Goal: Share content: Share content

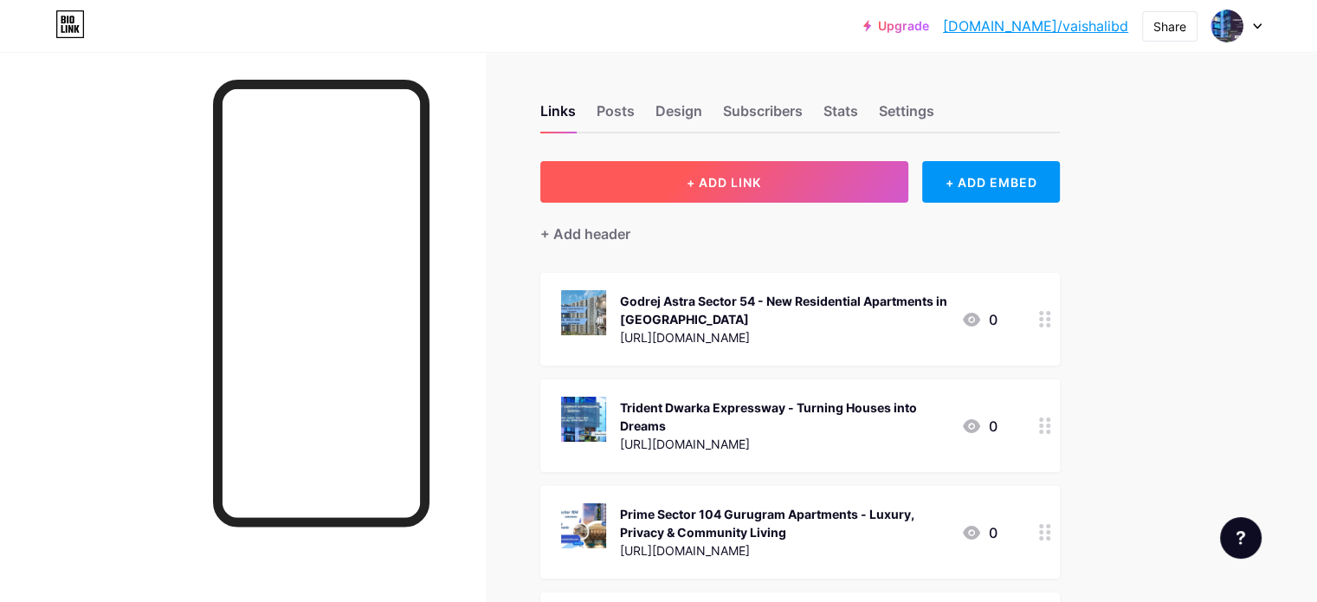
click at [761, 178] on span "+ ADD LINK" at bounding box center [724, 182] width 74 height 15
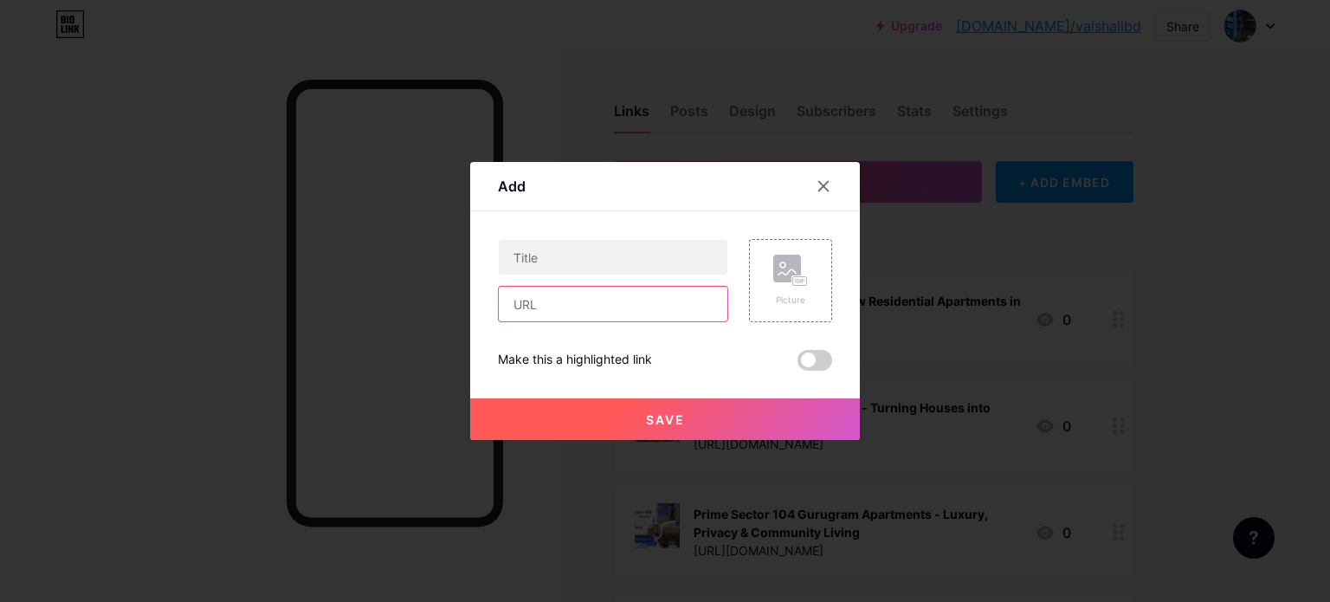
click at [583, 307] on input "text" at bounding box center [613, 304] width 229 height 35
paste input "[URL][DOMAIN_NAME]"
type input "[URL][DOMAIN_NAME]"
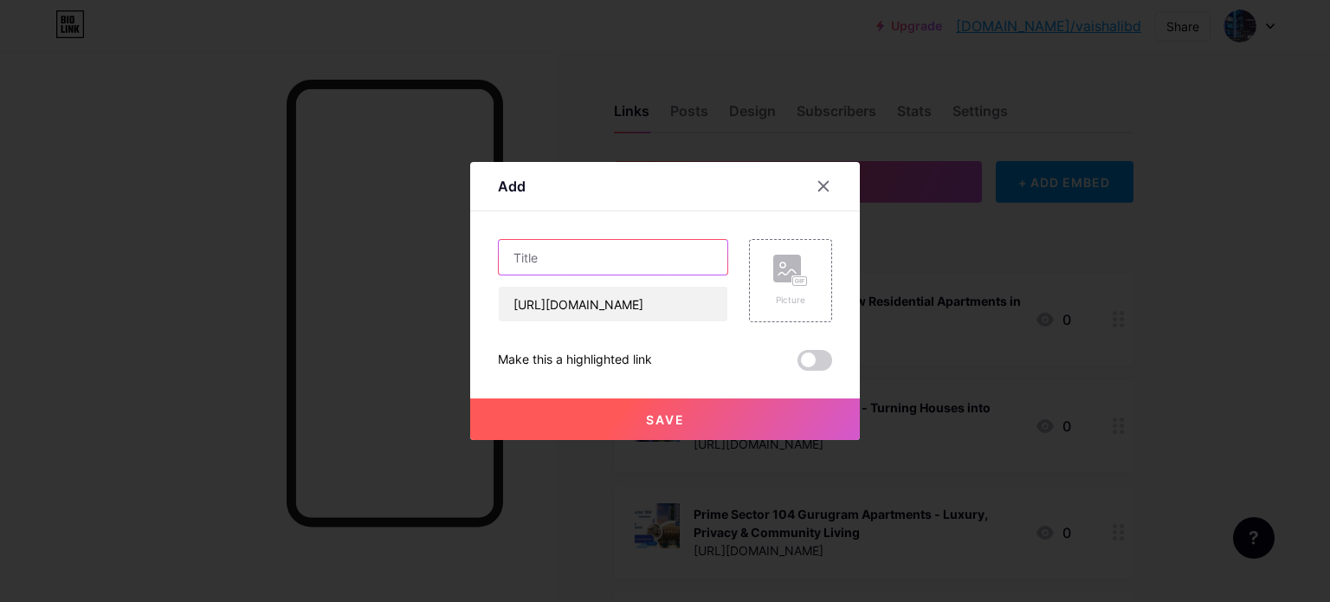
click at [618, 257] on input "text" at bounding box center [613, 257] width 229 height 35
paste input "Keystone Lokhandwala Andheri West a house is just a home [GEOGRAPHIC_DATA]"
type input "Keystone Lokhandwala Andheri West a house is just a home [GEOGRAPHIC_DATA]"
click at [694, 425] on button "Save" at bounding box center [665, 419] width 390 height 42
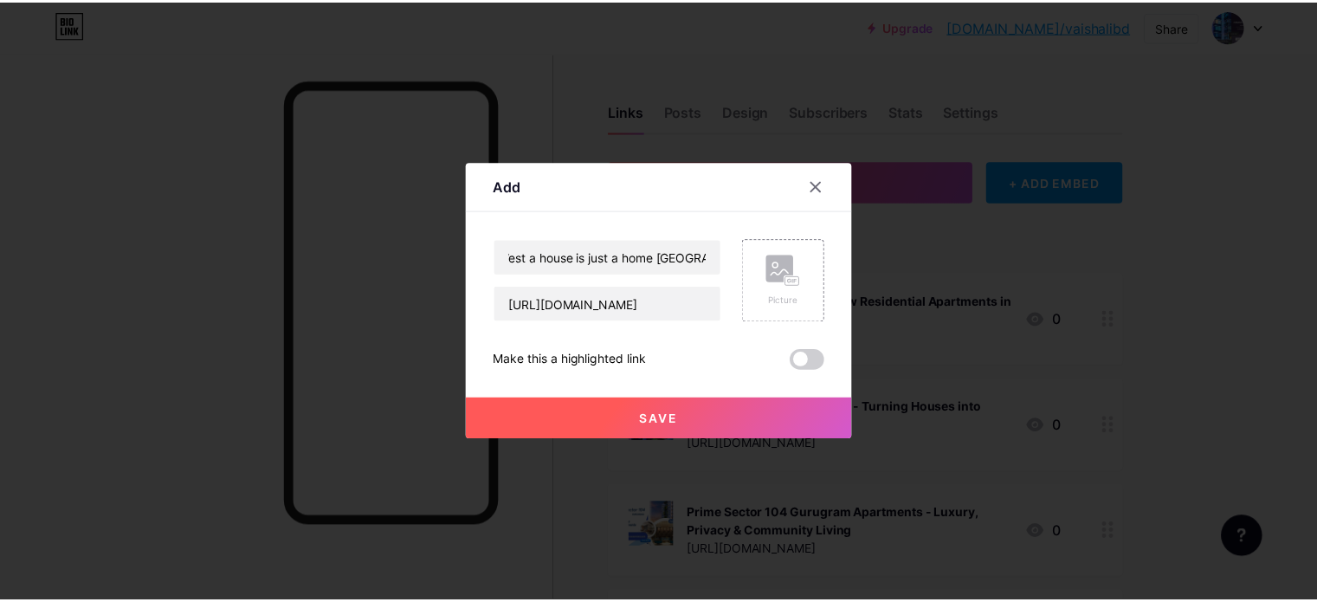
scroll to position [0, 0]
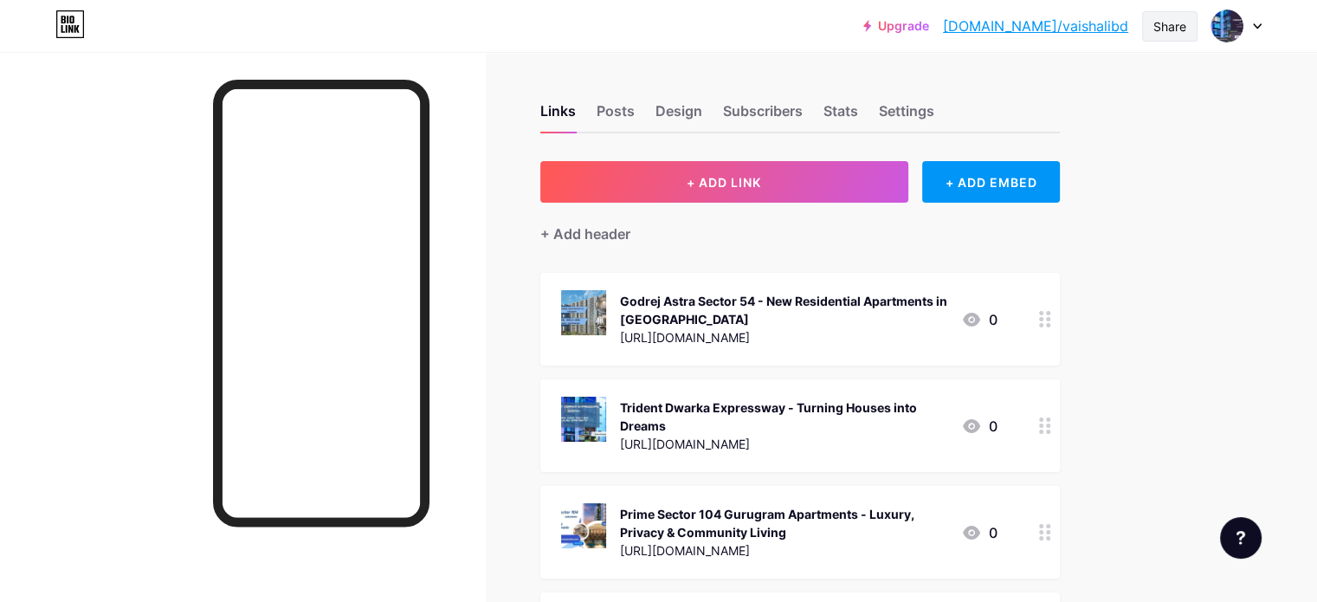
click at [1178, 26] on div "Share" at bounding box center [1170, 26] width 33 height 18
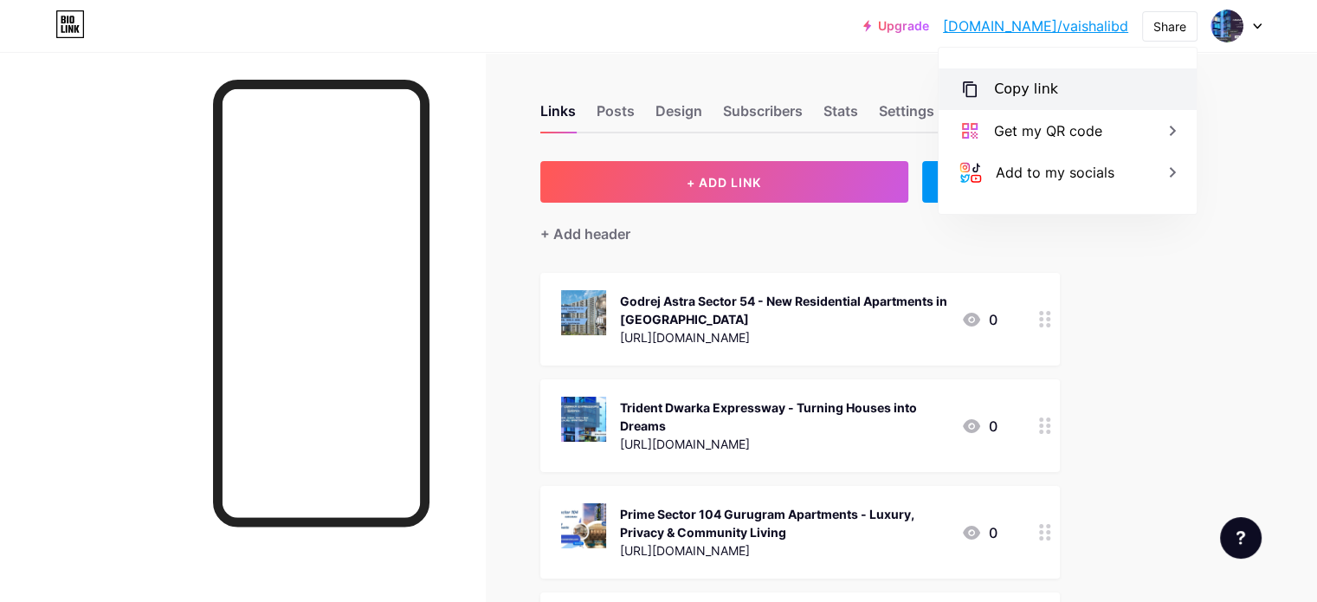
click at [998, 91] on div "Copy link" at bounding box center [1026, 89] width 64 height 21
